Goal: Information Seeking & Learning: Learn about a topic

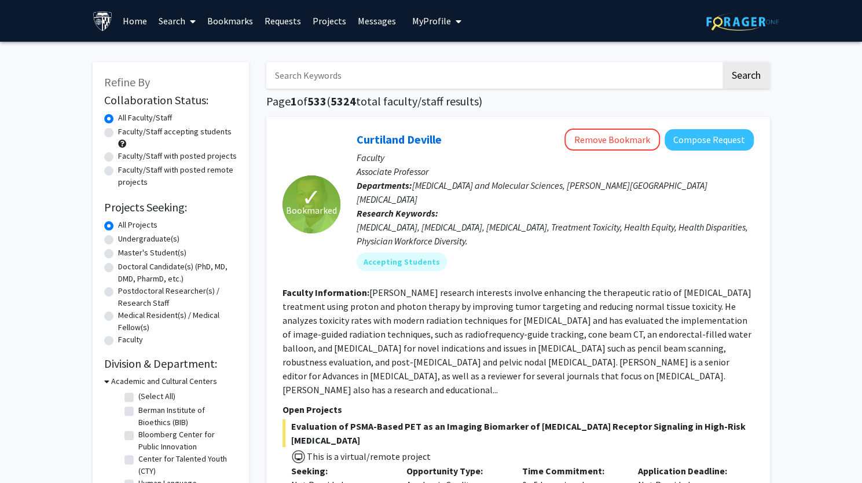
click at [118, 241] on label "Undergraduate(s)" at bounding box center [148, 239] width 61 height 12
click at [118, 240] on input "Undergraduate(s)" at bounding box center [122, 237] width 8 height 8
radio input "true"
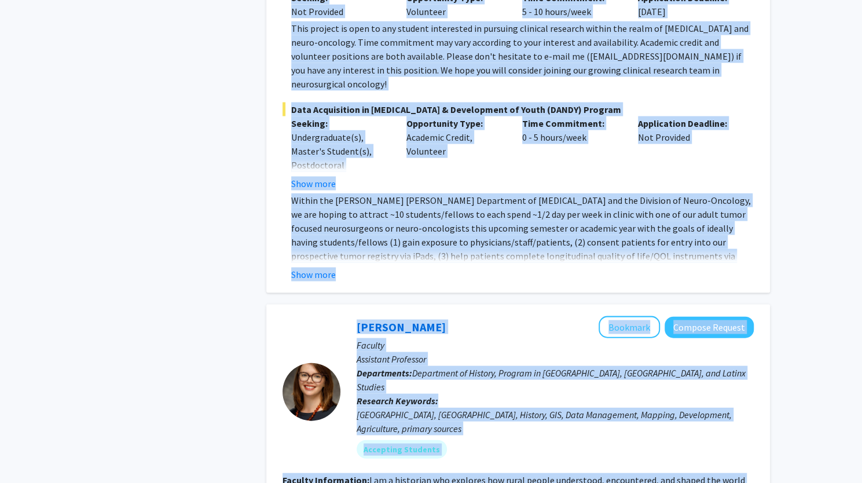
scroll to position [4018, 0]
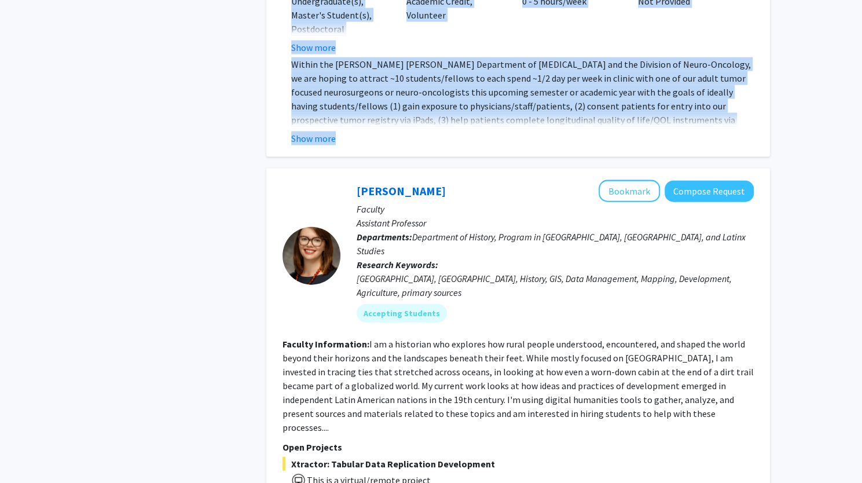
drag, startPoint x: 330, startPoint y: 41, endPoint x: 723, endPoint y: 45, distance: 393.0
click at [324, 131] on button "Show more" at bounding box center [313, 138] width 45 height 14
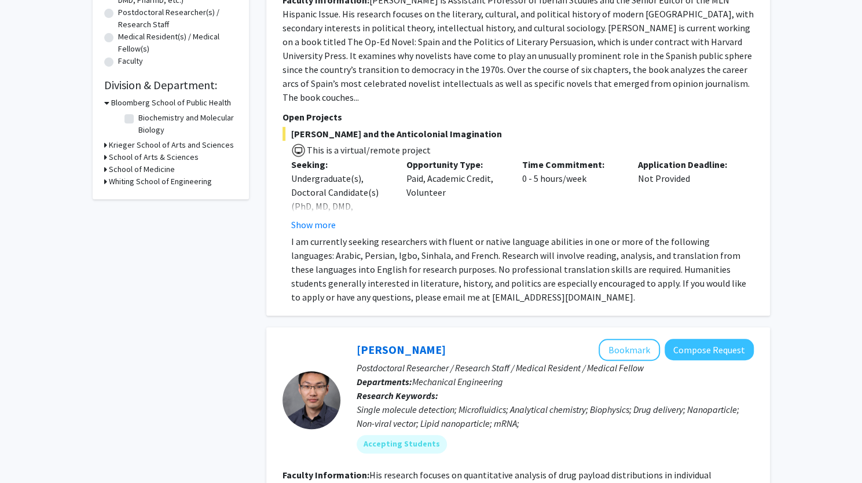
scroll to position [0, 0]
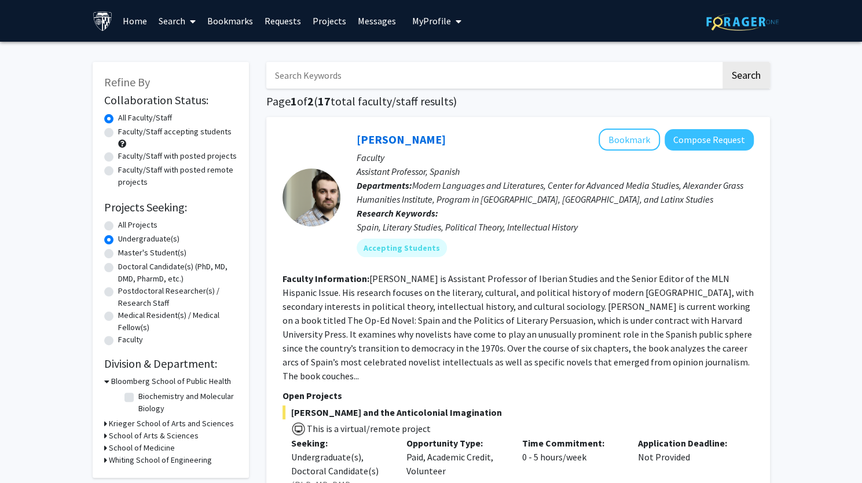
click at [382, 68] on input "Search Keywords" at bounding box center [493, 75] width 454 height 27
type input "rossu"
click at [722, 62] on button "Search" at bounding box center [745, 75] width 47 height 27
radio input "true"
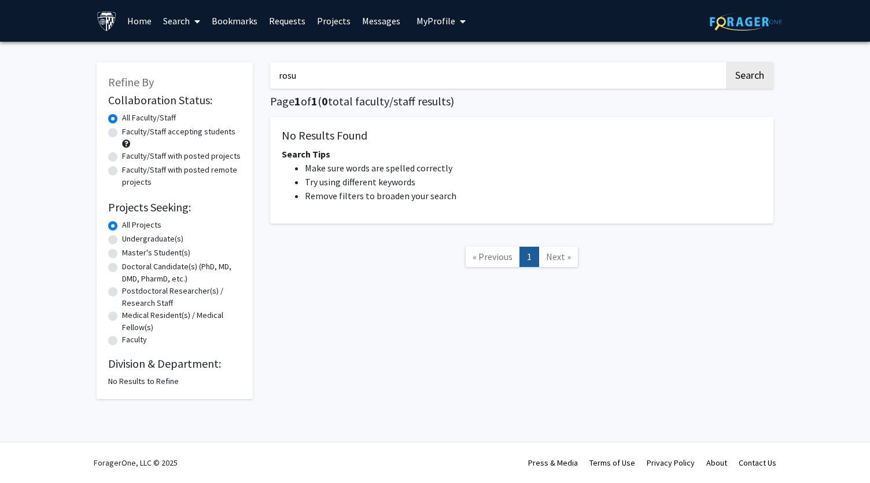
click at [726, 62] on button "Search" at bounding box center [749, 75] width 47 height 27
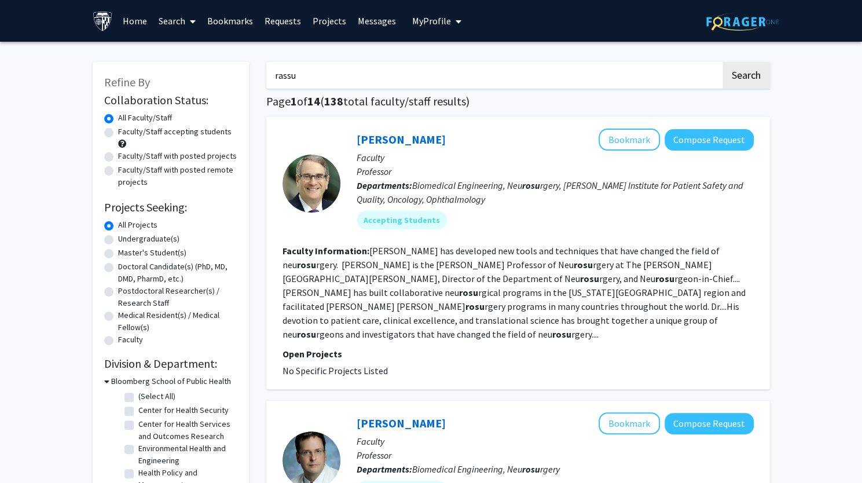
type input "rassu"
click at [722, 62] on button "Search" at bounding box center [745, 75] width 47 height 27
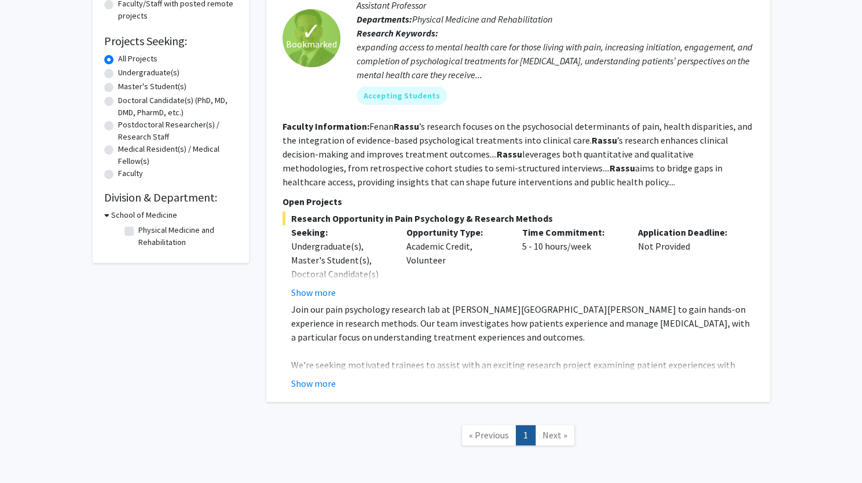
scroll to position [182, 0]
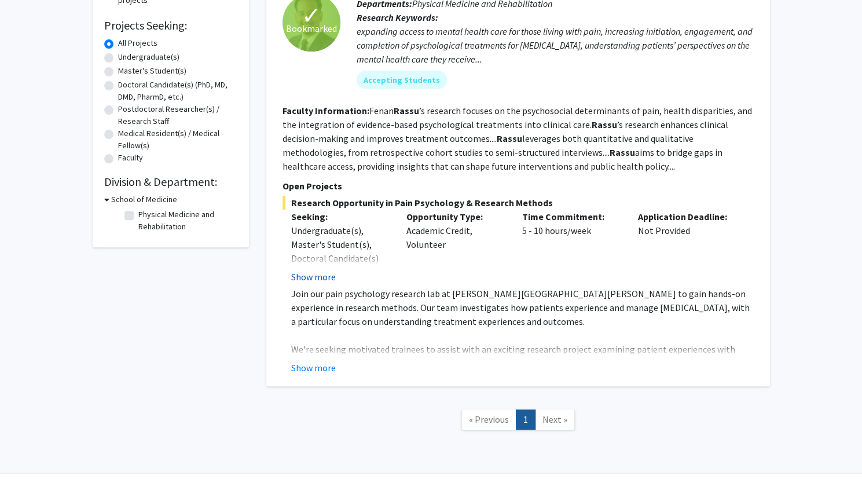
click at [311, 277] on button "Show more" at bounding box center [313, 277] width 45 height 14
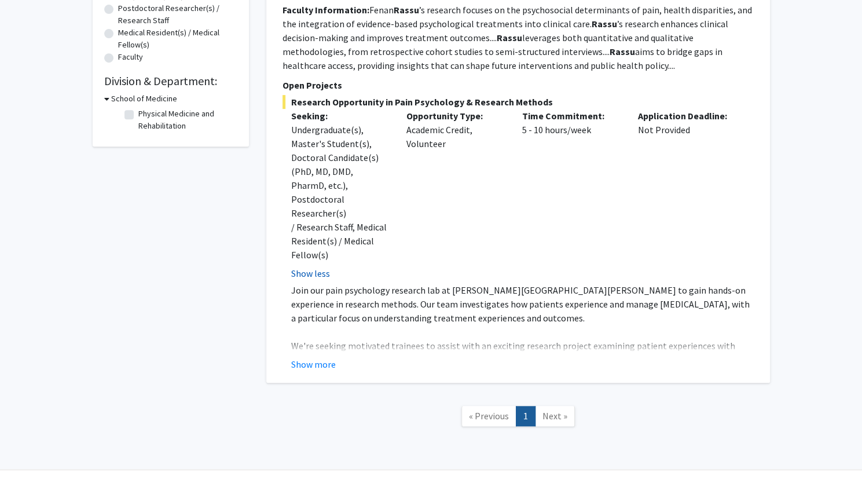
scroll to position [282, 0]
click at [311, 358] on button "Show more" at bounding box center [313, 365] width 45 height 14
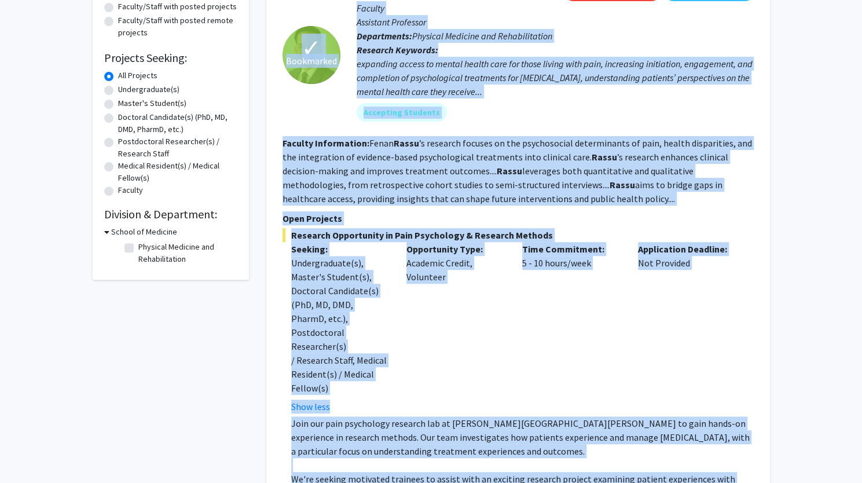
scroll to position [131, 0]
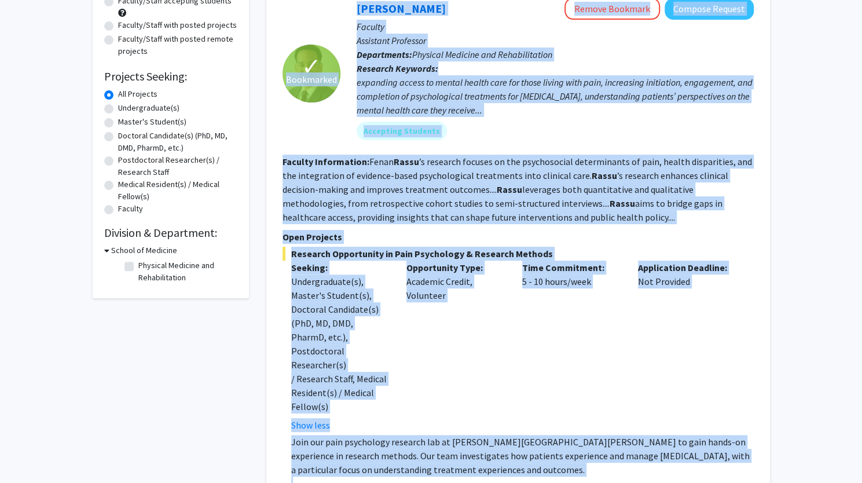
drag, startPoint x: 494, startPoint y: 354, endPoint x: 324, endPoint y: 23, distance: 372.5
click at [324, 23] on fg-search-faculty "✓ Bookmarked [PERSON_NAME] Remove Bookmark Compose Request Faculty Assistant Pr…" at bounding box center [517, 364] width 471 height 733
click at [773, 325] on div "rassu Search Page 1 of 1 ( 1 total faculty/staff results) ✓ Bookmarked [PERSON_…" at bounding box center [518, 365] width 521 height 890
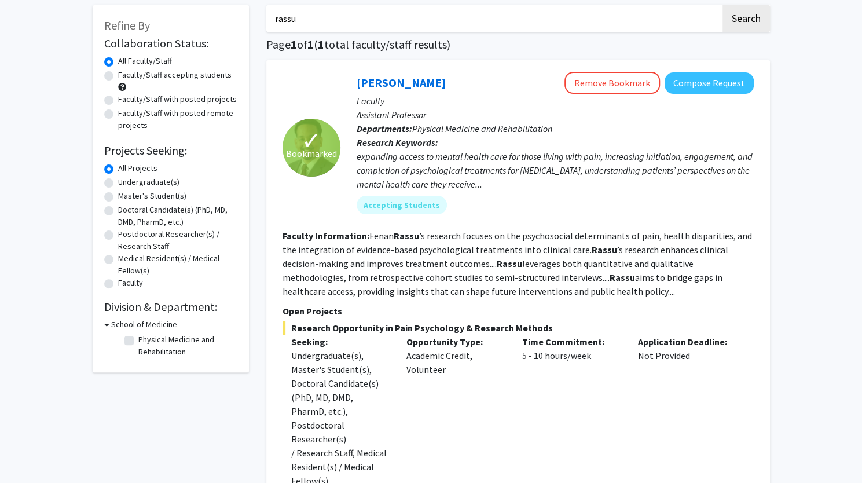
scroll to position [0, 0]
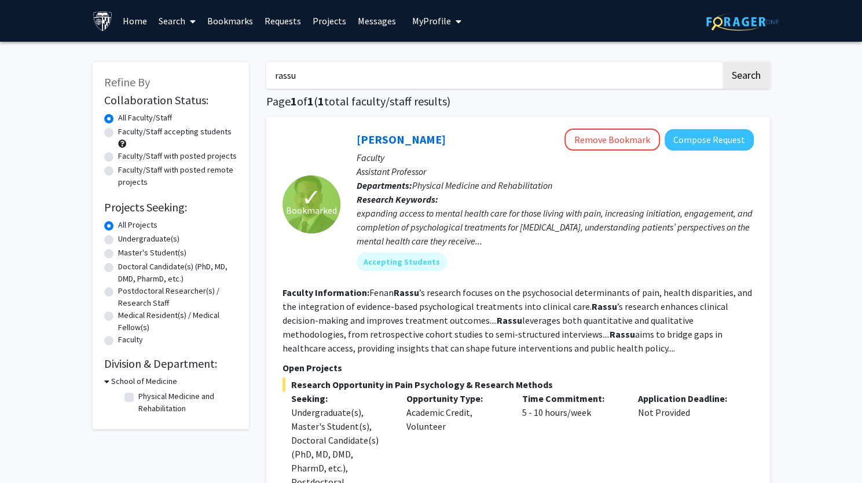
click at [376, 86] on input "rassu" at bounding box center [493, 75] width 454 height 27
click at [118, 134] on label "Faculty/Staff accepting students" at bounding box center [174, 132] width 113 height 12
click at [118, 133] on input "Faculty/Staff accepting students" at bounding box center [122, 130] width 8 height 8
radio input "true"
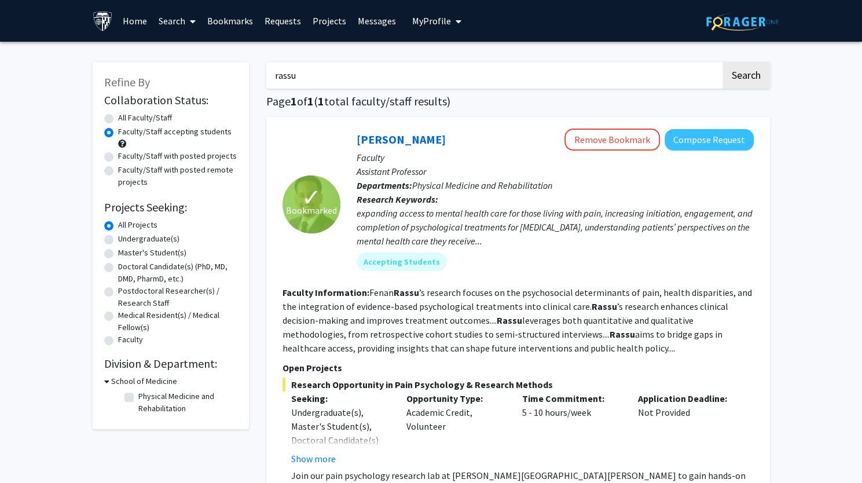
drag, startPoint x: 304, startPoint y: 79, endPoint x: 245, endPoint y: 80, distance: 59.0
click at [245, 80] on div "Refine By Collaboration Status: Collaboration Status All Faculty/Staff Collabor…" at bounding box center [431, 342] width 695 height 585
click at [119, 117] on label "All Faculty/Staff" at bounding box center [145, 118] width 54 height 12
click at [119, 117] on input "All Faculty/Staff" at bounding box center [122, 116] width 8 height 8
radio input "true"
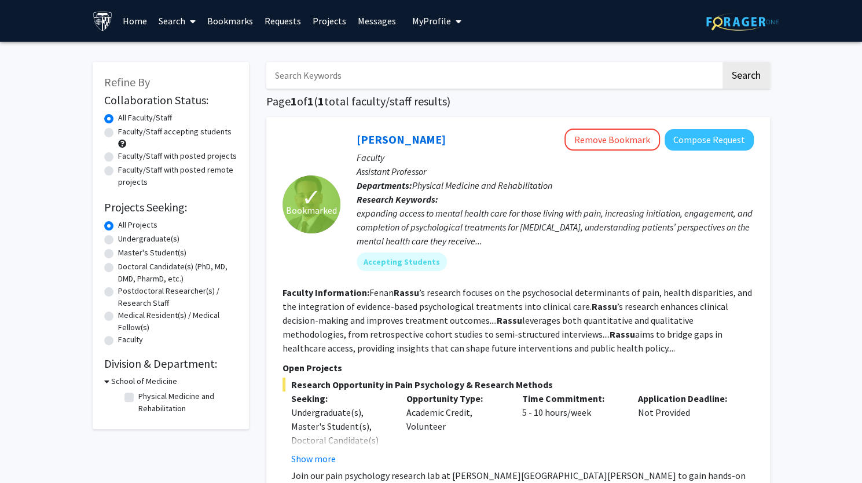
click at [110, 138] on div "Faculty/Staff accepting students" at bounding box center [170, 138] width 133 height 24
click at [118, 132] on label "Faculty/Staff accepting students" at bounding box center [174, 132] width 113 height 12
click at [118, 132] on input "Faculty/Staff accepting students" at bounding box center [122, 130] width 8 height 8
radio input "true"
click at [118, 117] on label "All Faculty/Staff" at bounding box center [145, 118] width 54 height 12
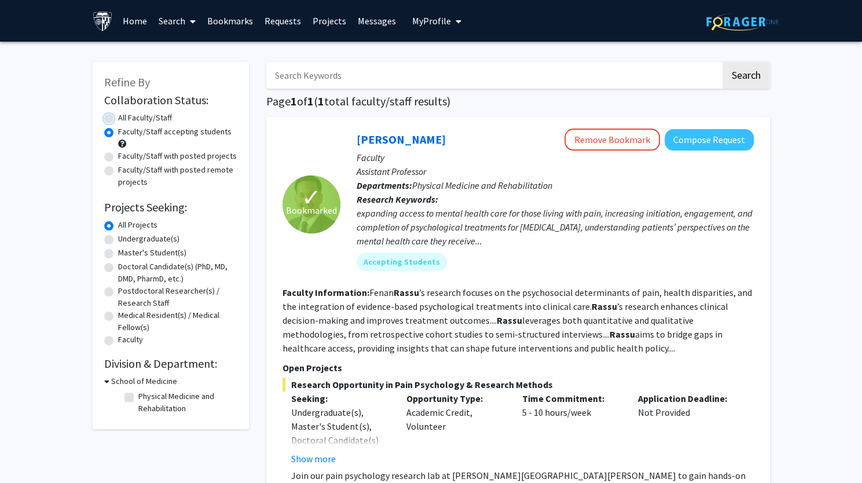
click at [118, 117] on input "All Faculty/Staff" at bounding box center [122, 116] width 8 height 8
radio input "true"
click at [118, 241] on label "Undergraduate(s)" at bounding box center [148, 239] width 61 height 12
click at [118, 240] on input "Undergraduate(s)" at bounding box center [122, 237] width 8 height 8
radio input "true"
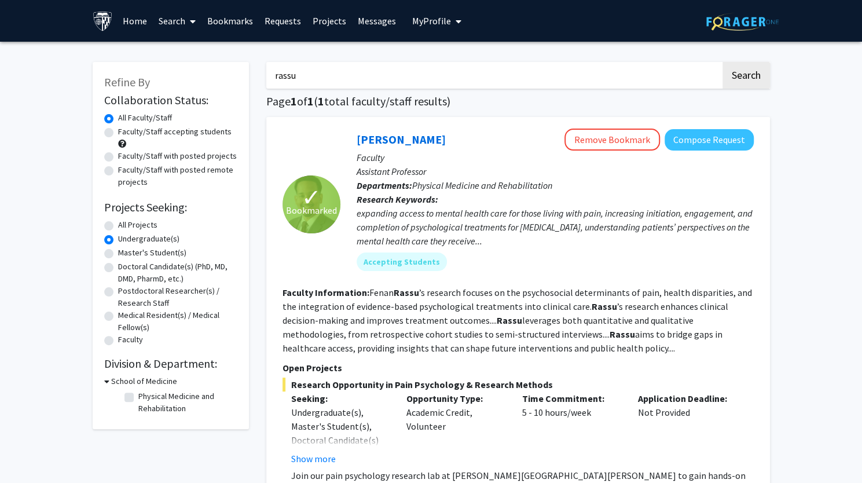
drag, startPoint x: 369, startPoint y: 79, endPoint x: 219, endPoint y: 52, distance: 152.3
click at [219, 52] on div "Refine By Collaboration Status: Collaboration Status All Faculty/Staff Collabor…" at bounding box center [431, 342] width 695 height 585
drag, startPoint x: 379, startPoint y: 73, endPoint x: 239, endPoint y: 84, distance: 139.9
click at [239, 84] on div "Refine By Collaboration Status: Collaboration Status All Faculty/Staff Collabor…" at bounding box center [431, 342] width 695 height 585
click at [127, 21] on link "Home" at bounding box center [135, 21] width 36 height 41
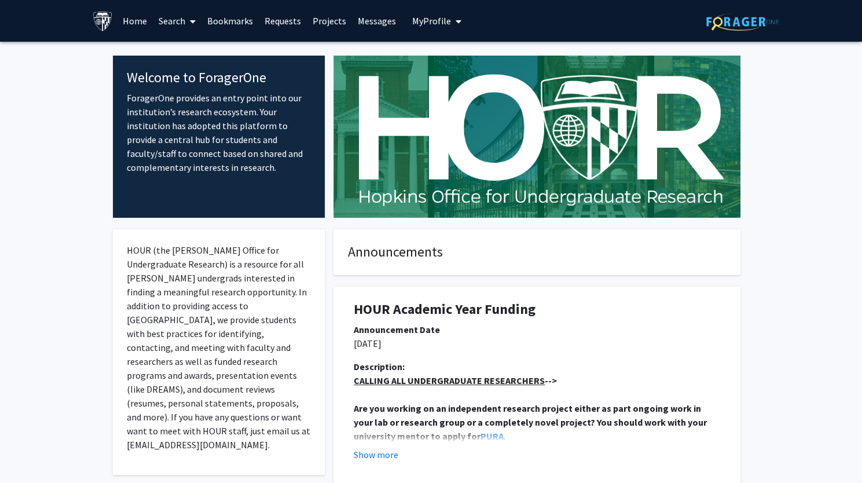
click at [712, 19] on img at bounding box center [742, 22] width 72 height 18
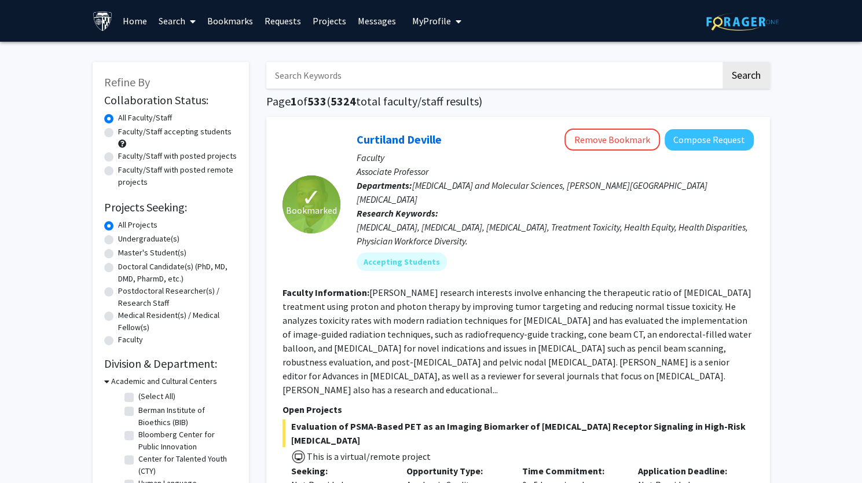
click at [118, 133] on label "Faculty/Staff accepting students" at bounding box center [174, 132] width 113 height 12
click at [118, 133] on input "Faculty/Staff accepting students" at bounding box center [122, 130] width 8 height 8
radio input "true"
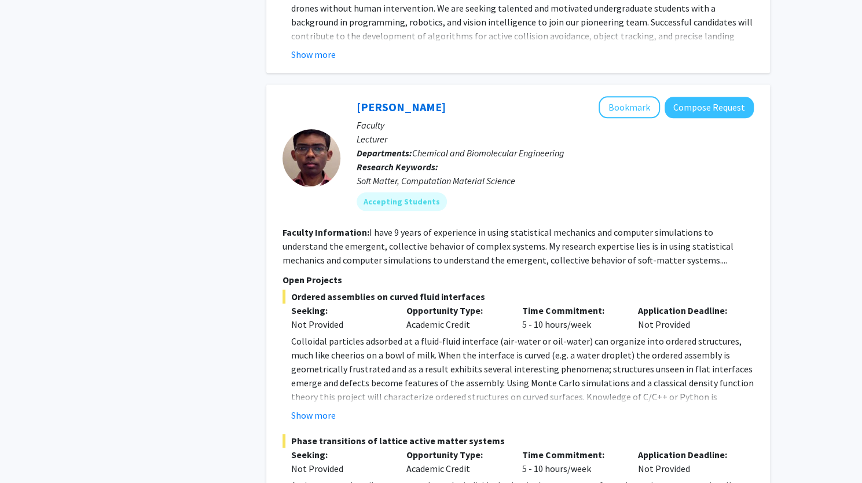
scroll to position [5928, 0]
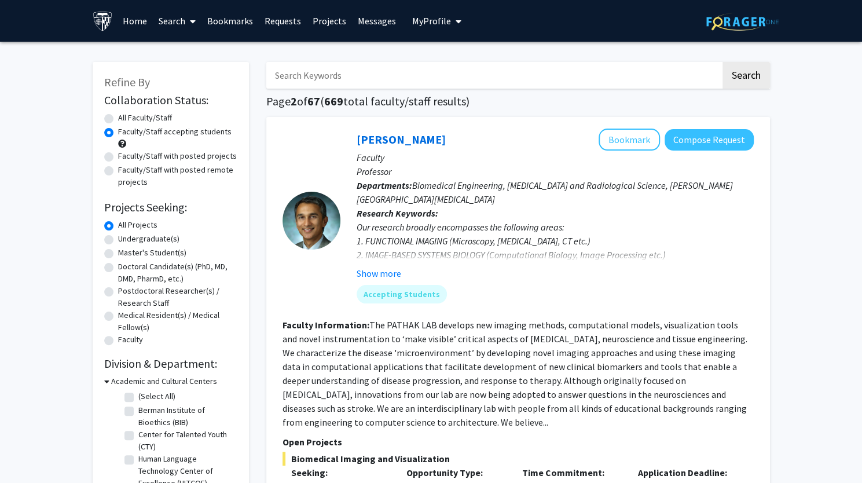
click at [327, 80] on input "Search Keywords" at bounding box center [493, 75] width 454 height 27
type input "neurology"
click at [722, 62] on button "Search" at bounding box center [745, 75] width 47 height 27
radio input "true"
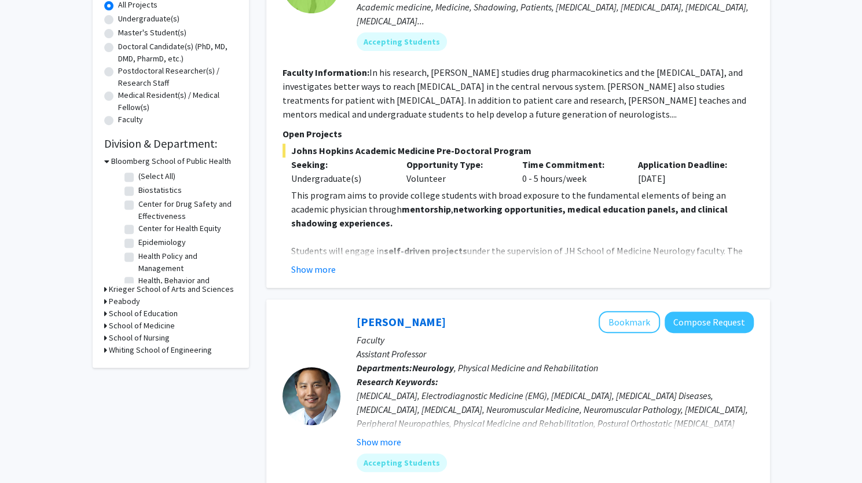
scroll to position [234, 0]
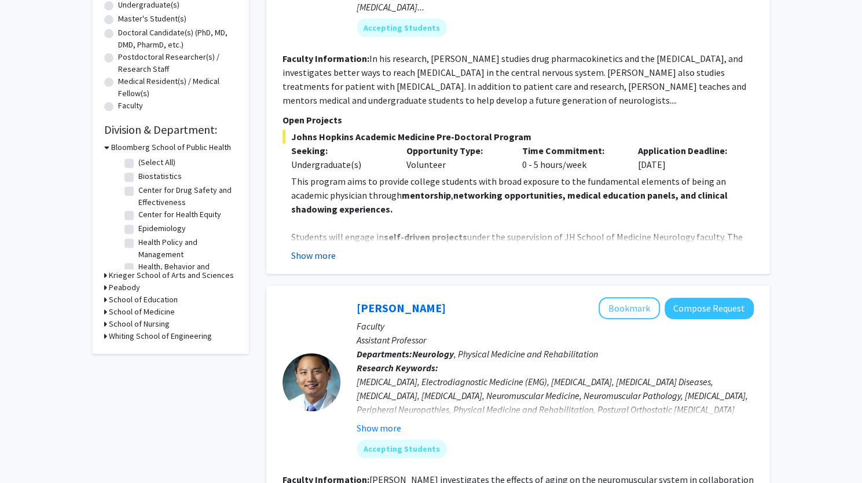
click at [315, 254] on button "Show more" at bounding box center [313, 255] width 45 height 14
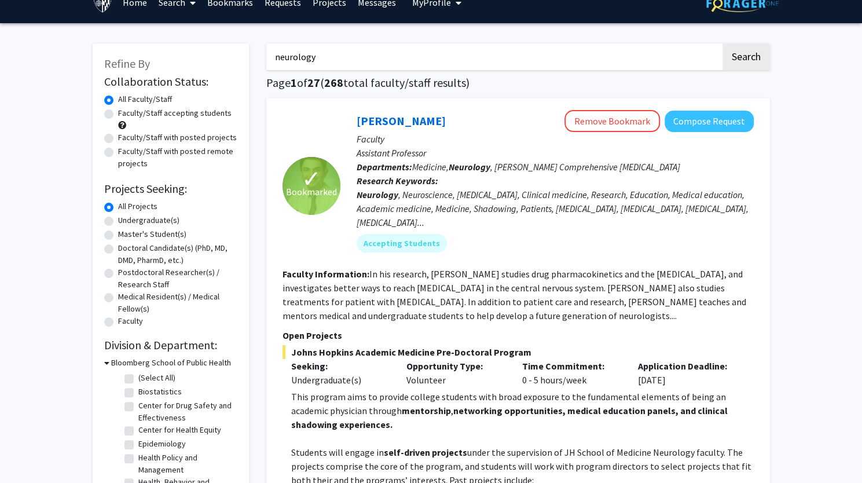
scroll to position [14, 0]
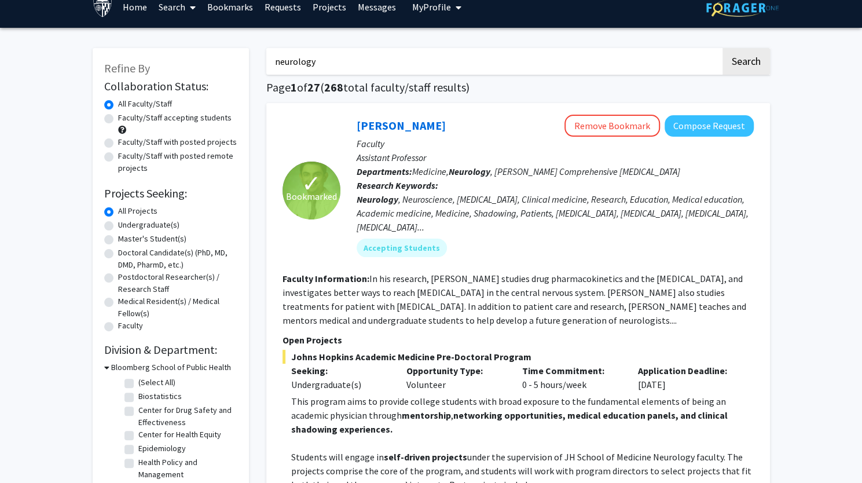
drag, startPoint x: 343, startPoint y: 164, endPoint x: 303, endPoint y: 126, distance: 54.8
click at [375, 67] on input "neurology" at bounding box center [493, 61] width 454 height 27
type input "n"
type input "jun hua"
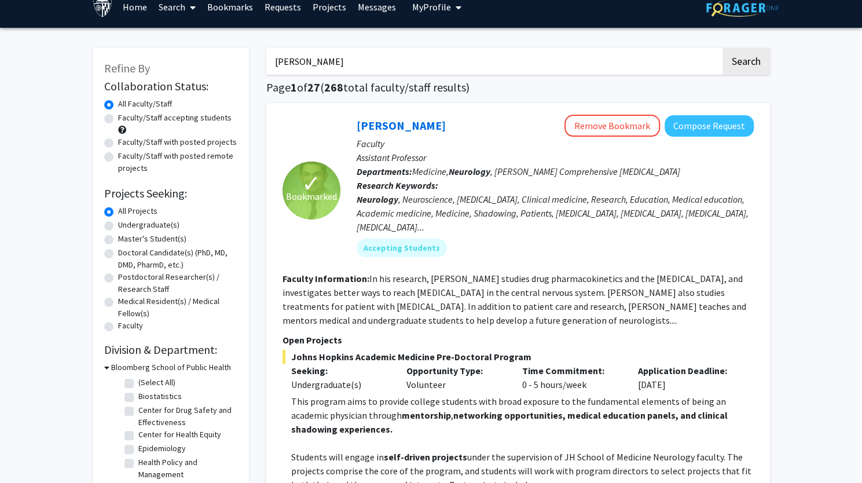
click at [722, 48] on button "Search" at bounding box center [745, 61] width 47 height 27
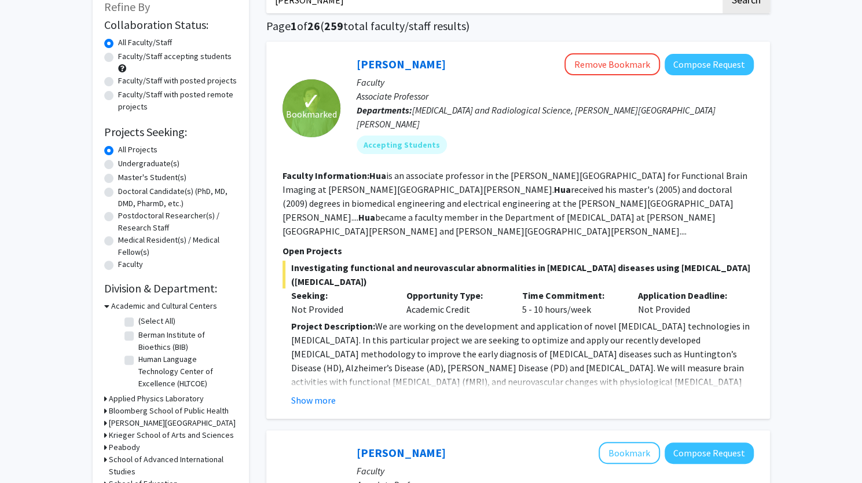
scroll to position [74, 0]
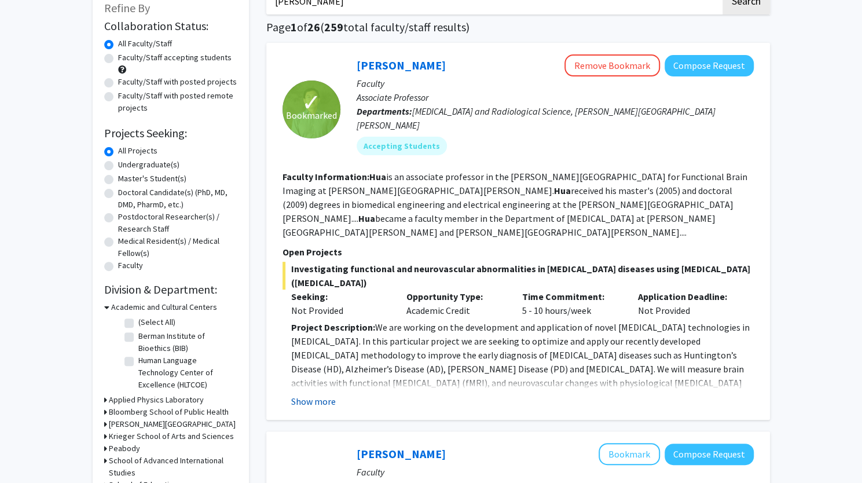
click at [311, 394] on button "Show more" at bounding box center [313, 401] width 45 height 14
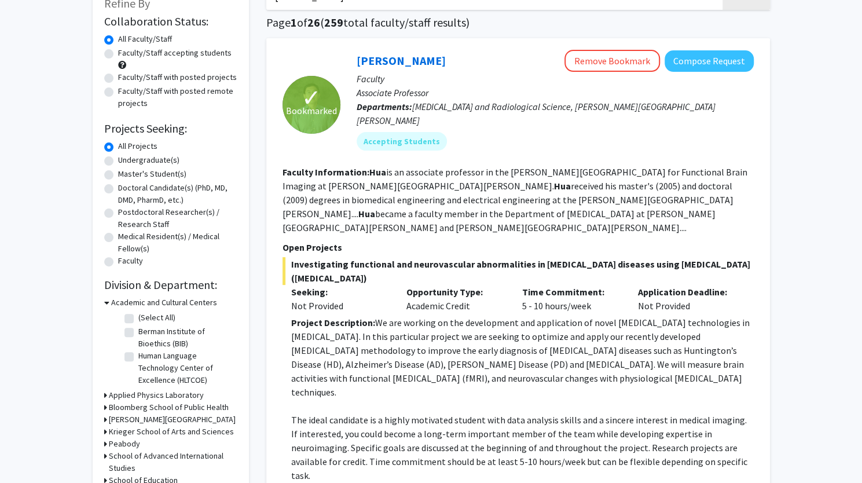
scroll to position [0, 0]
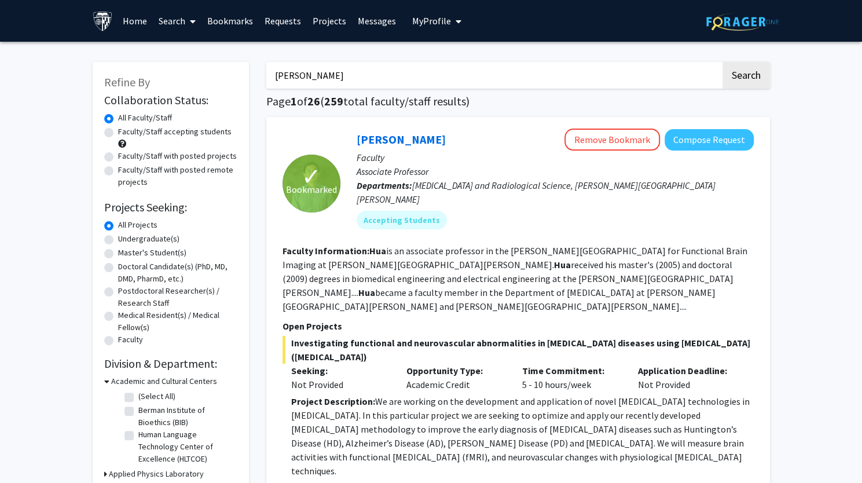
click at [138, 28] on link "Home" at bounding box center [135, 21] width 36 height 41
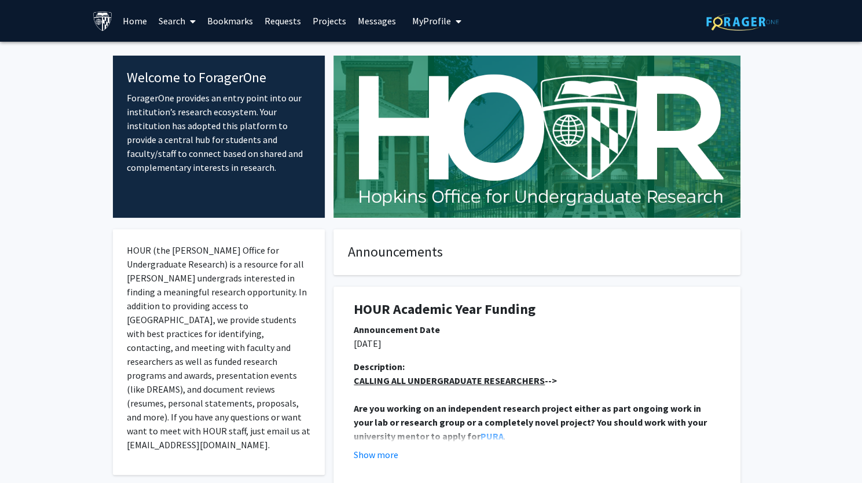
click at [735, 23] on img at bounding box center [742, 22] width 72 height 18
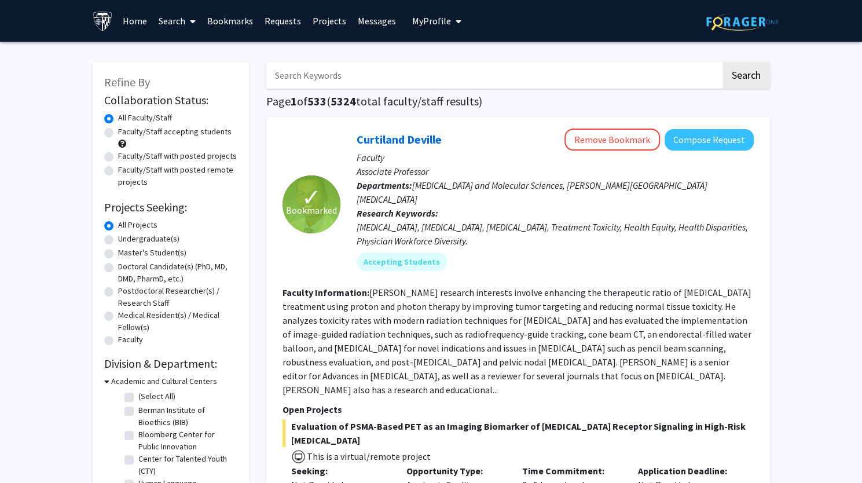
click at [471, 67] on input "Search Keywords" at bounding box center [493, 75] width 454 height 27
click at [722, 62] on button "Search" at bounding box center [745, 75] width 47 height 27
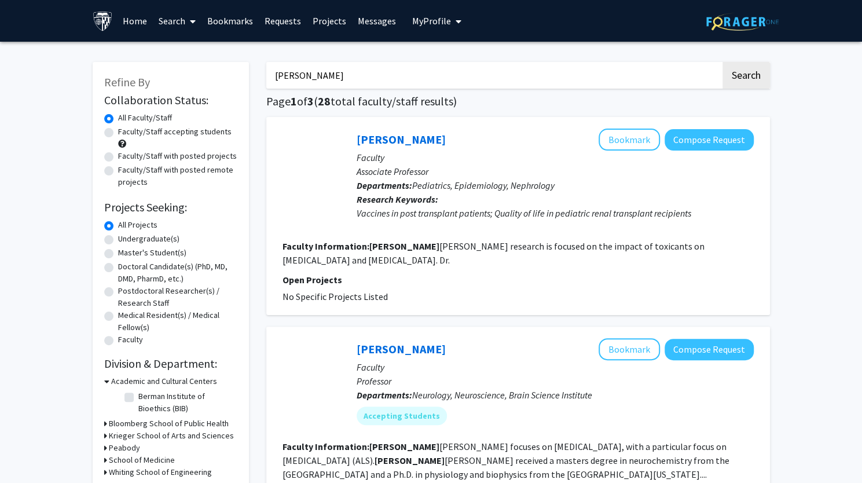
click at [722, 62] on button "Search" at bounding box center [745, 75] width 47 height 27
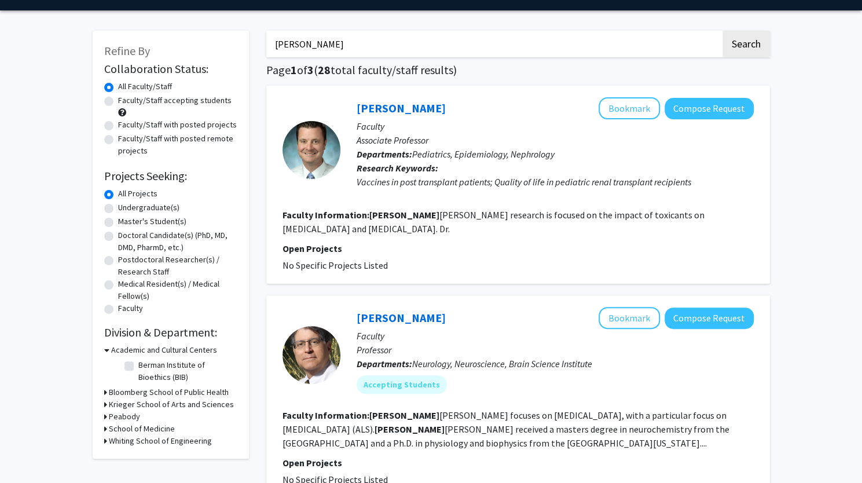
scroll to position [30, 0]
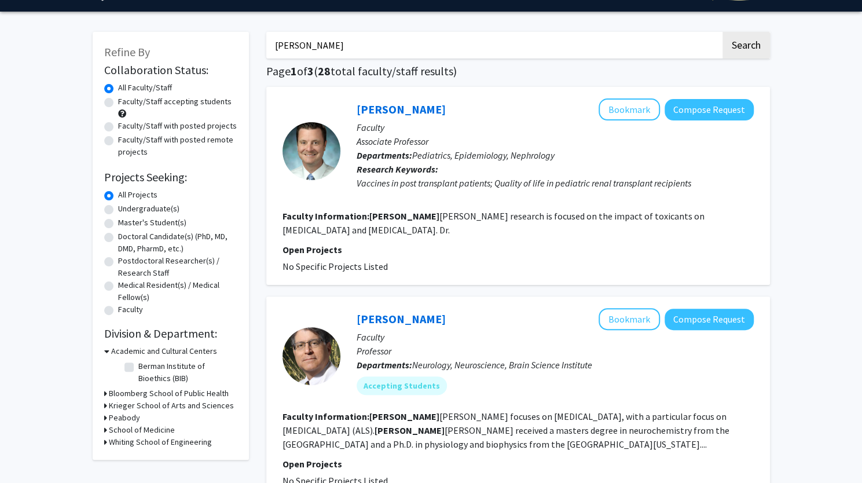
type input "jeffrey tornhem"
click at [722, 32] on button "Search" at bounding box center [745, 45] width 47 height 27
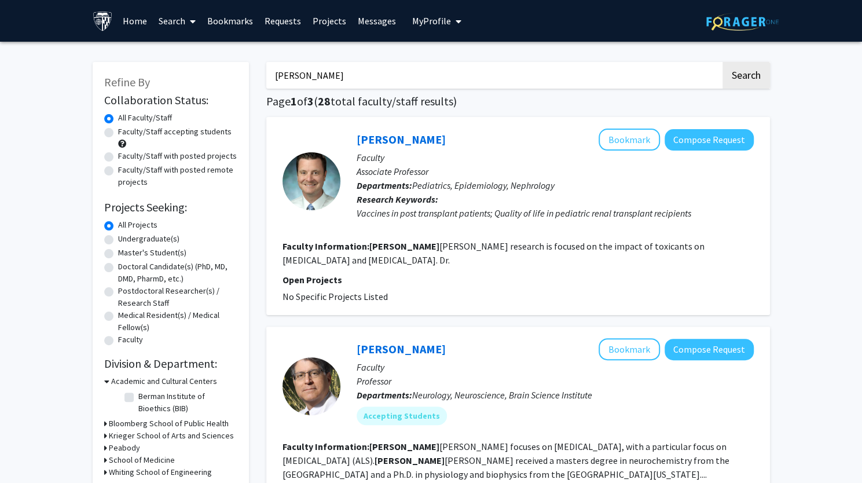
click at [227, 24] on link "Bookmarks" at bounding box center [229, 21] width 57 height 41
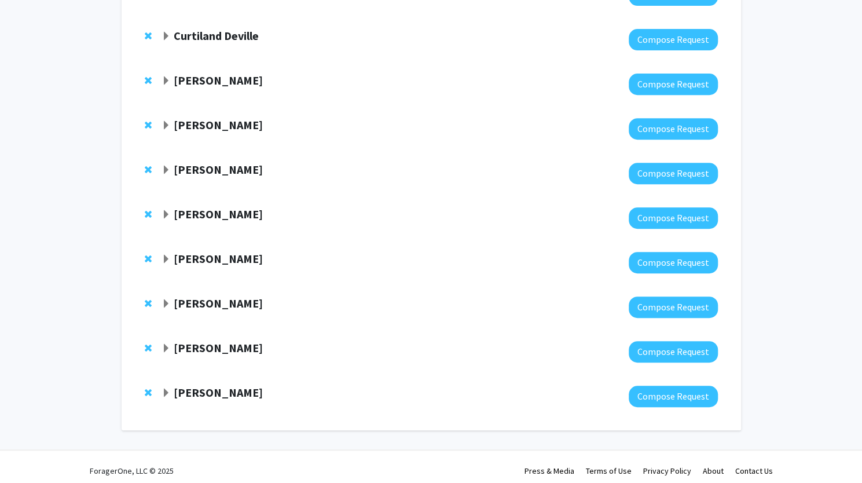
scroll to position [252, 0]
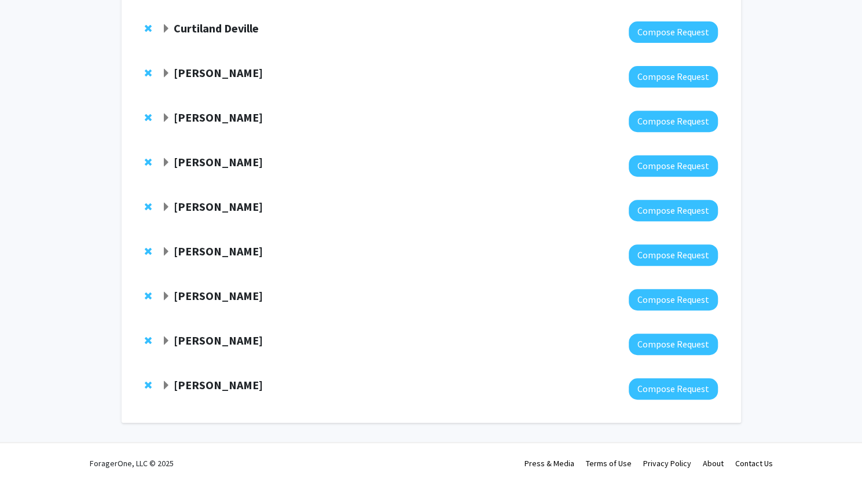
click at [208, 72] on strong "[PERSON_NAME]" at bounding box center [218, 72] width 89 height 14
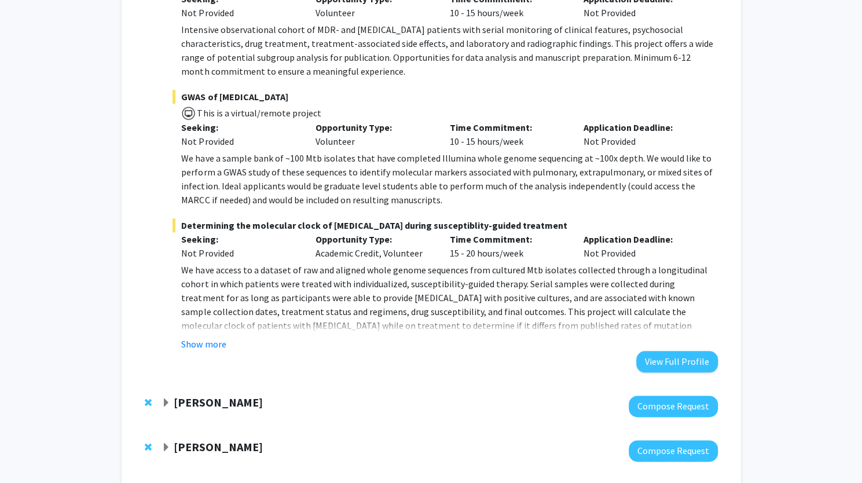
scroll to position [576, 0]
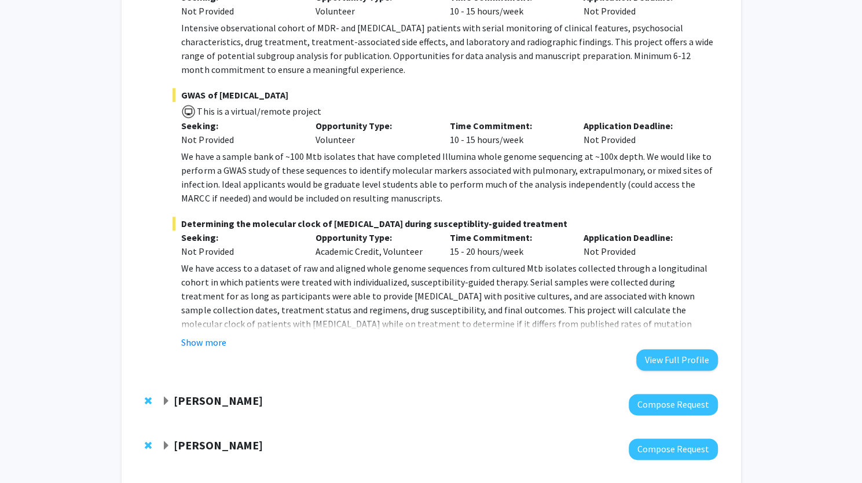
click at [193, 336] on button "Show more" at bounding box center [203, 342] width 45 height 14
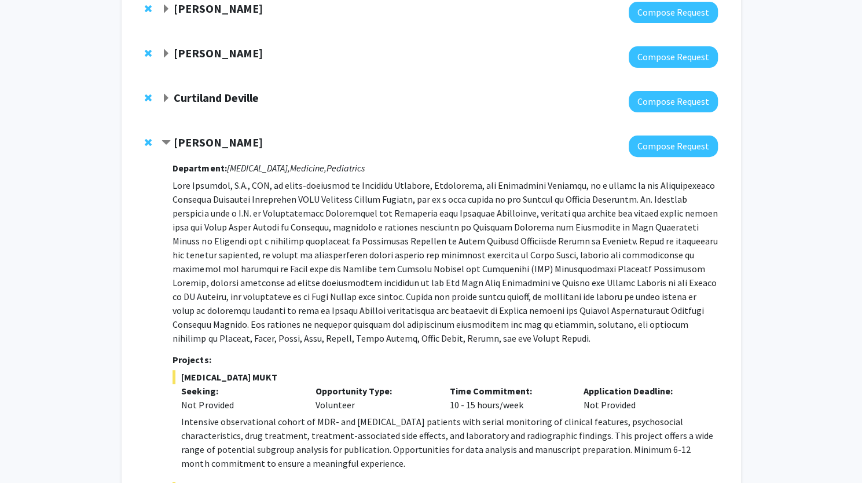
scroll to position [159, 0]
